Goal: Find specific page/section: Find specific page/section

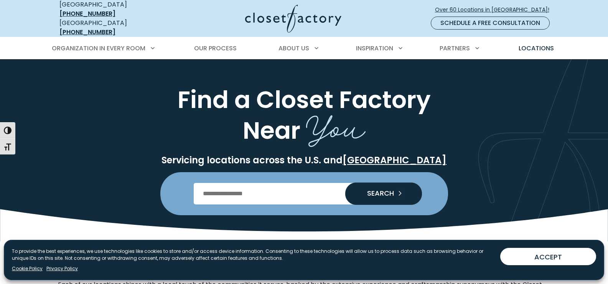
click at [272, 187] on input "Enter Postal Code" at bounding box center [304, 193] width 221 height 21
type input "*****"
click at [382, 190] on span "SEARCH" at bounding box center [377, 193] width 33 height 7
